Goal: Communication & Community: Connect with others

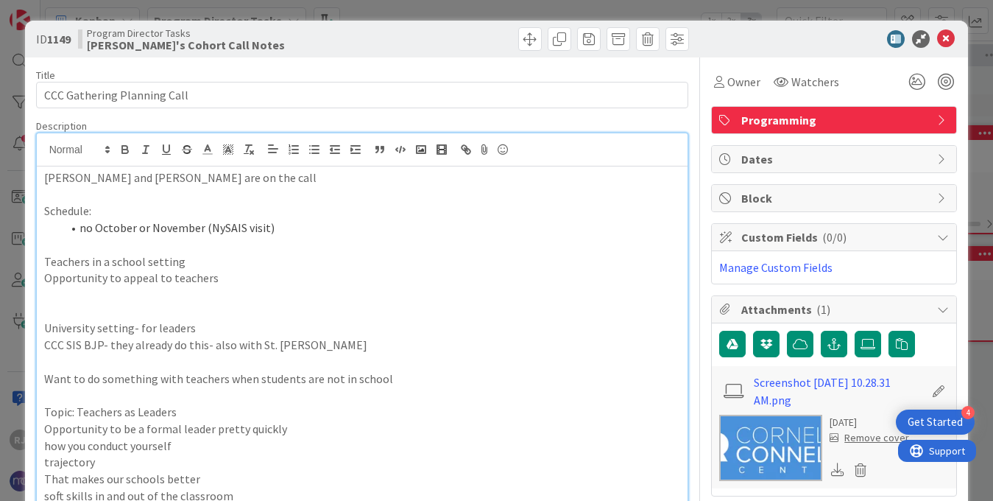
scroll to position [531, 0]
click at [948, 38] on icon at bounding box center [946, 39] width 18 height 18
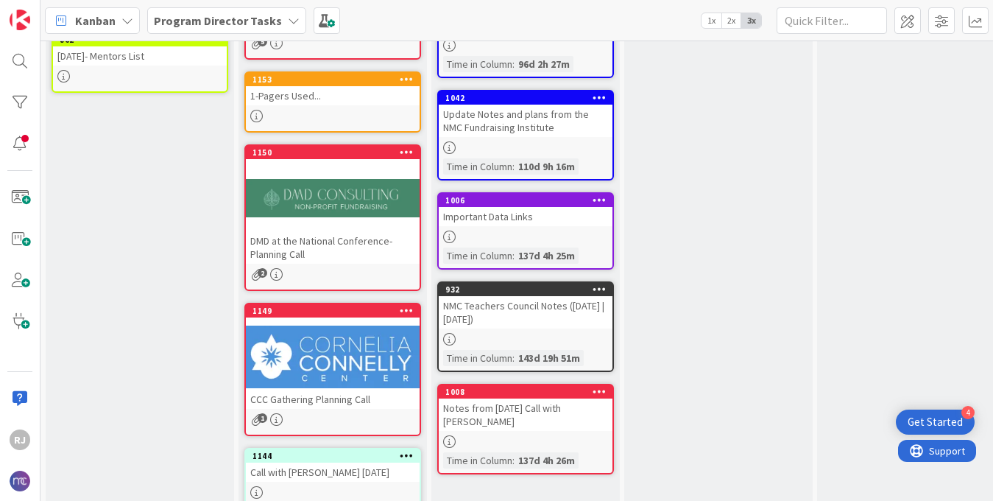
click at [228, 18] on b "Program Director Tasks" at bounding box center [218, 20] width 128 height 15
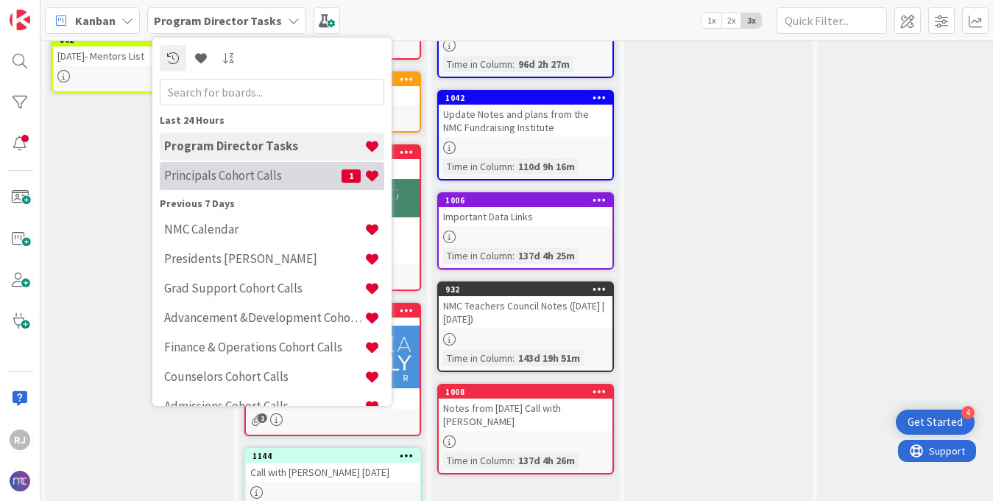
click at [242, 168] on h4 "Principals Cohort Calls" at bounding box center [252, 175] width 177 height 15
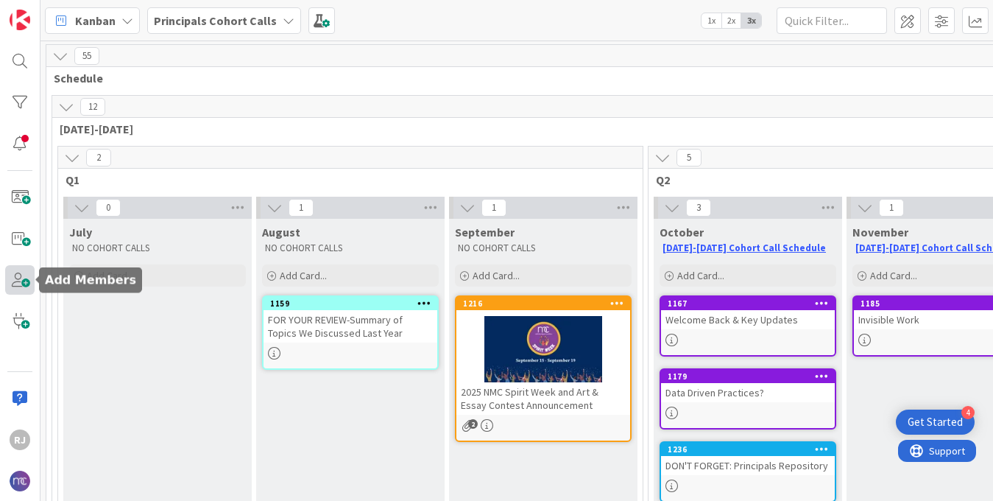
click at [24, 284] on span at bounding box center [19, 279] width 29 height 29
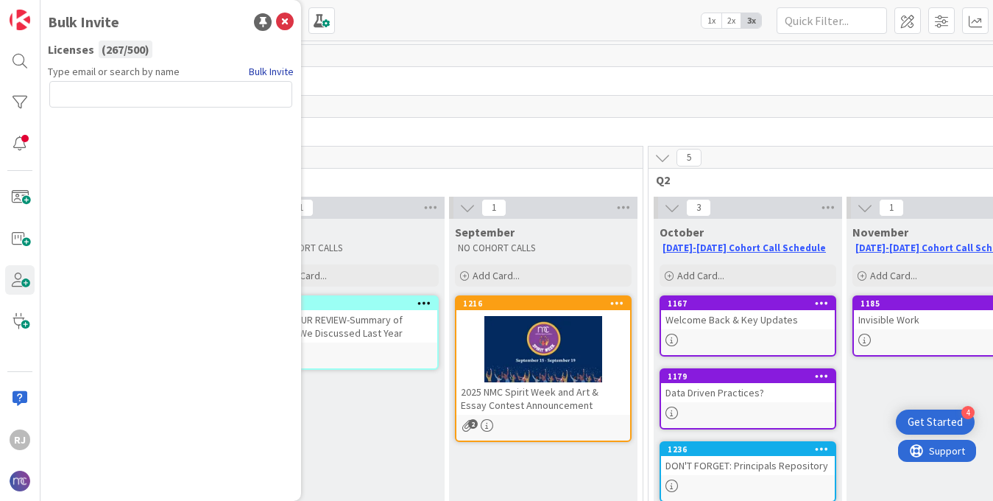
click at [257, 72] on link "Bulk Invite" at bounding box center [271, 71] width 45 height 15
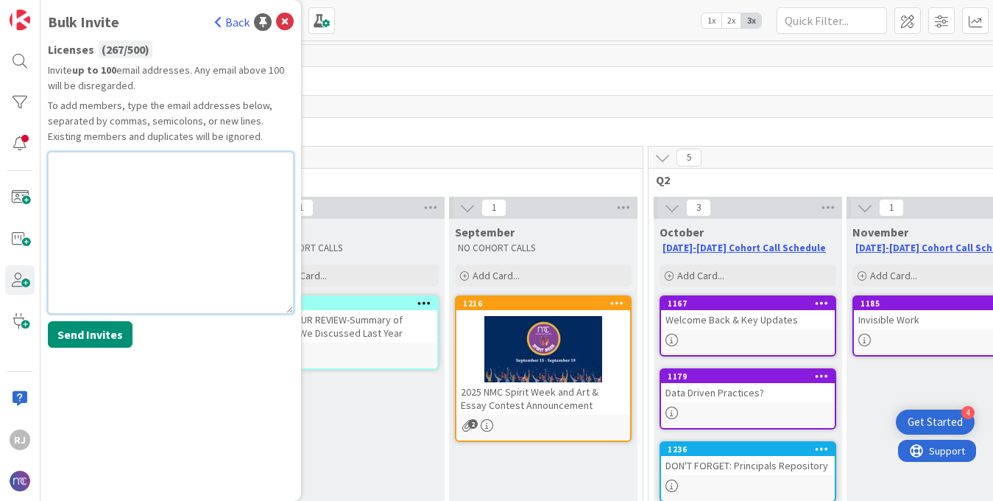
click at [139, 183] on textarea at bounding box center [171, 233] width 246 height 162
paste textarea "[EMAIL_ADDRESS][DOMAIN_NAME]"
type textarea "[EMAIL_ADDRESS][DOMAIN_NAME]"
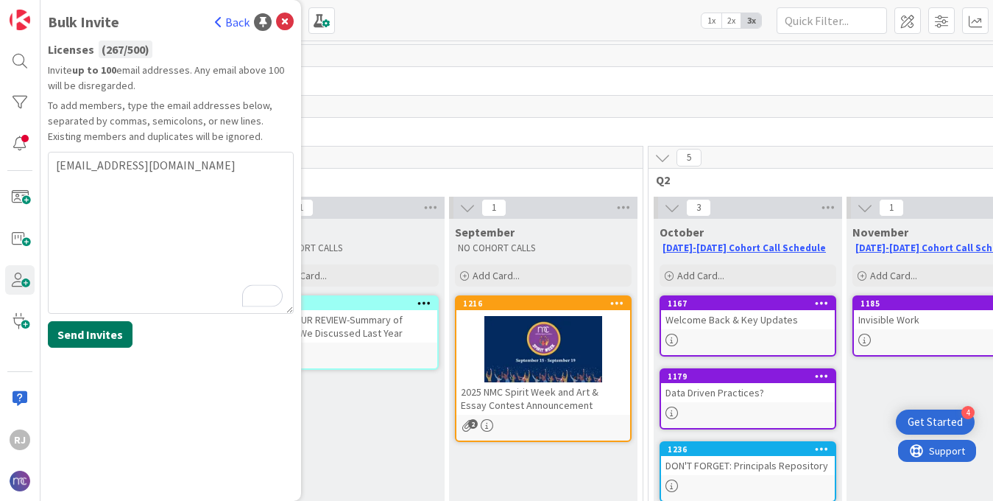
click at [102, 334] on button "Send Invites" at bounding box center [90, 334] width 85 height 27
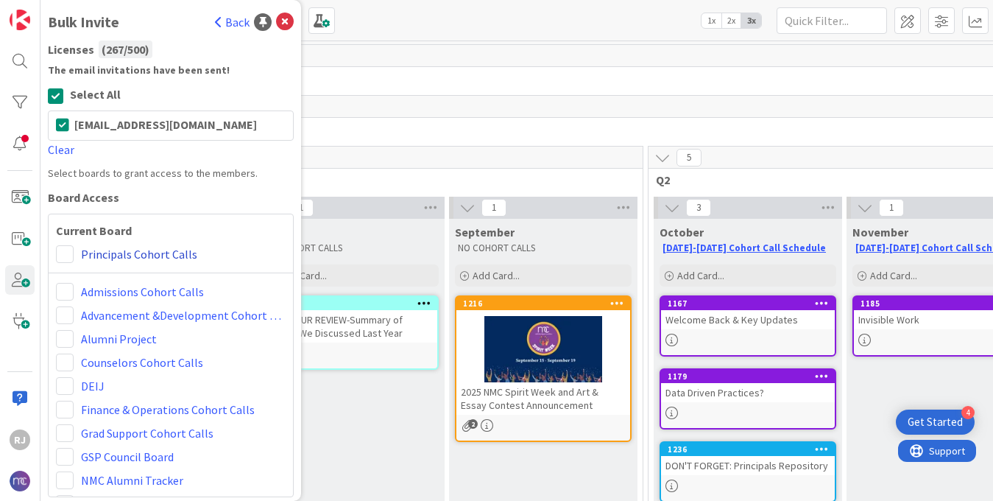
click at [104, 249] on link "Principals Cohort Calls" at bounding box center [139, 254] width 116 height 18
click at [68, 246] on span at bounding box center [65, 254] width 18 height 18
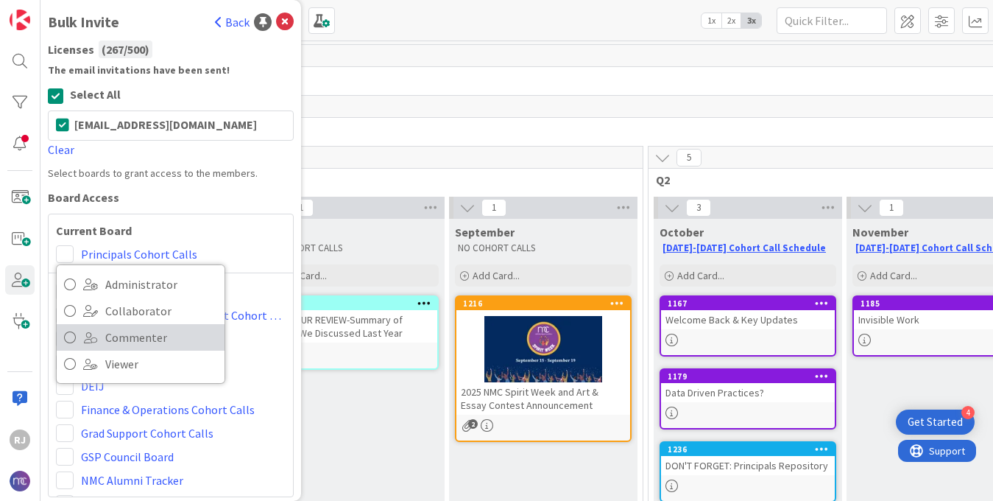
click at [120, 337] on span "Commenter" at bounding box center [161, 337] width 112 height 22
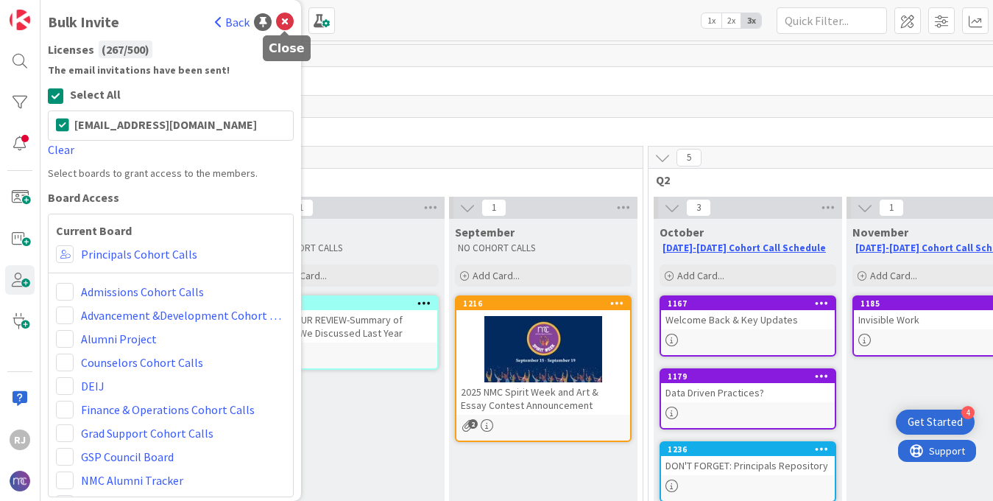
click at [288, 16] on icon at bounding box center [285, 22] width 18 height 18
